Goal: Information Seeking & Learning: Learn about a topic

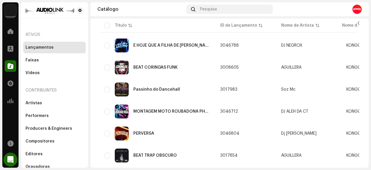
scroll to position [219, 0]
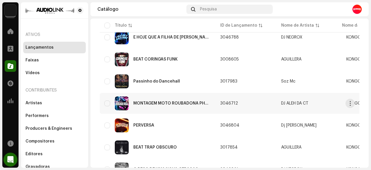
click at [151, 105] on div "MONTAGEM MOTO ROUBADONA PHONK" at bounding box center [172, 104] width 78 height 4
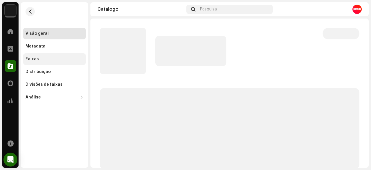
click at [52, 54] on div "Faixas" at bounding box center [54, 59] width 63 height 12
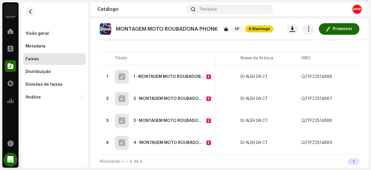
scroll to position [0, 40]
click at [216, 53] on table "Título ID de Faixa Nome de Artista ISRC Aparece em Áudio ausente ACR Cloud 1 1 …" at bounding box center [312, 102] width 504 height 104
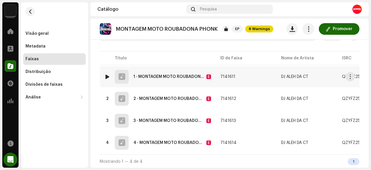
drag, startPoint x: 216, startPoint y: 82, endPoint x: 234, endPoint y: 80, distance: 17.8
click at [234, 80] on td "7141611" at bounding box center [246, 76] width 61 height 21
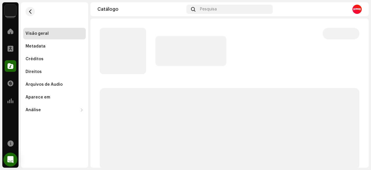
click at [56, 32] on div "Visão geral" at bounding box center [55, 33] width 58 height 5
click at [28, 12] on button "button" at bounding box center [30, 11] width 9 height 9
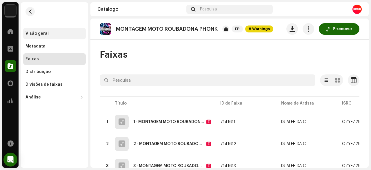
click at [36, 33] on div "Visão geral" at bounding box center [37, 33] width 23 height 5
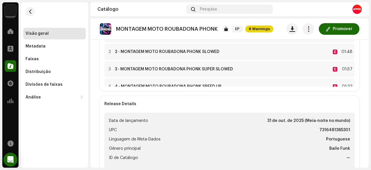
scroll to position [171, 0]
